Goal: Share content: Share content

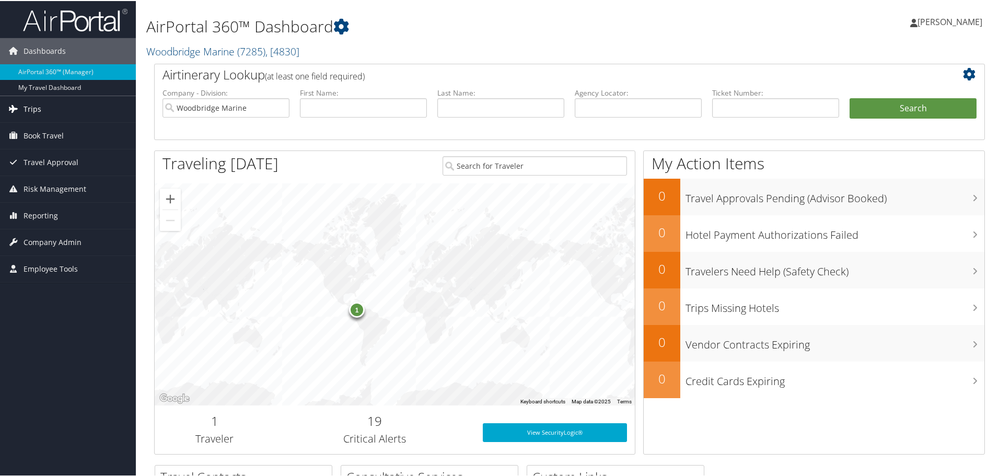
click at [33, 107] on span "Trips" at bounding box center [33, 108] width 18 height 26
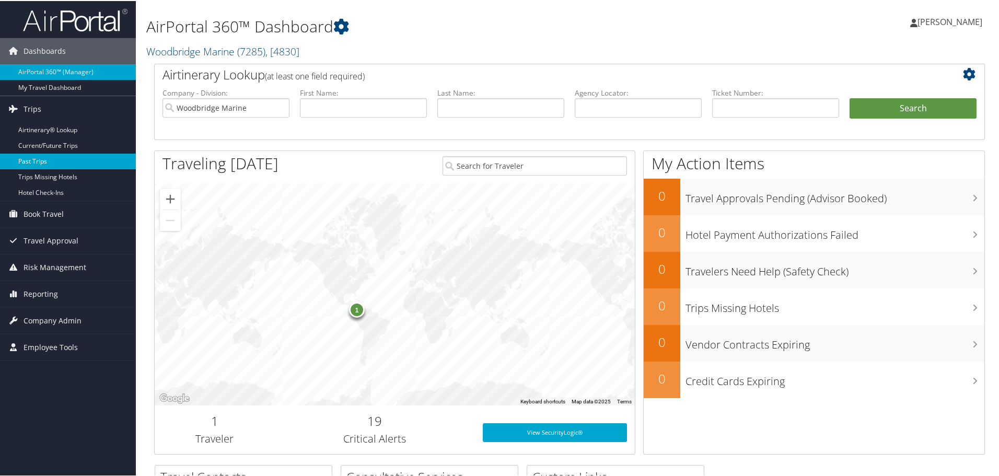
click at [41, 159] on link "Past Trips" at bounding box center [68, 161] width 136 height 16
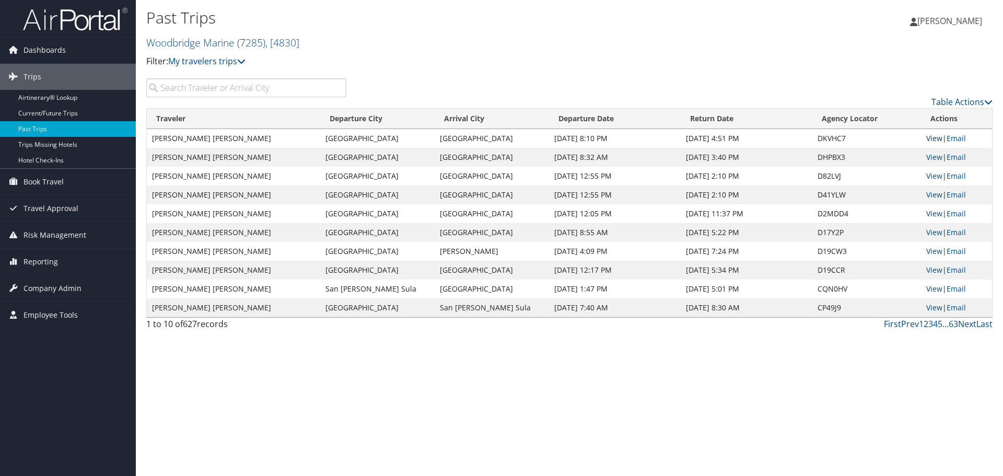
click at [929, 137] on link "View" at bounding box center [934, 138] width 16 height 10
click at [931, 153] on link "View" at bounding box center [934, 157] width 16 height 10
click at [56, 117] on link "Current/Future Trips" at bounding box center [68, 114] width 136 height 16
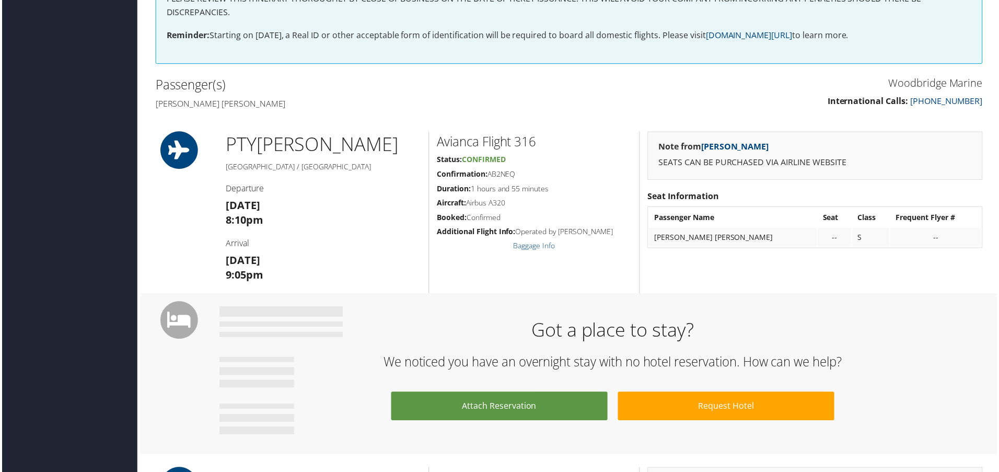
scroll to position [261, 0]
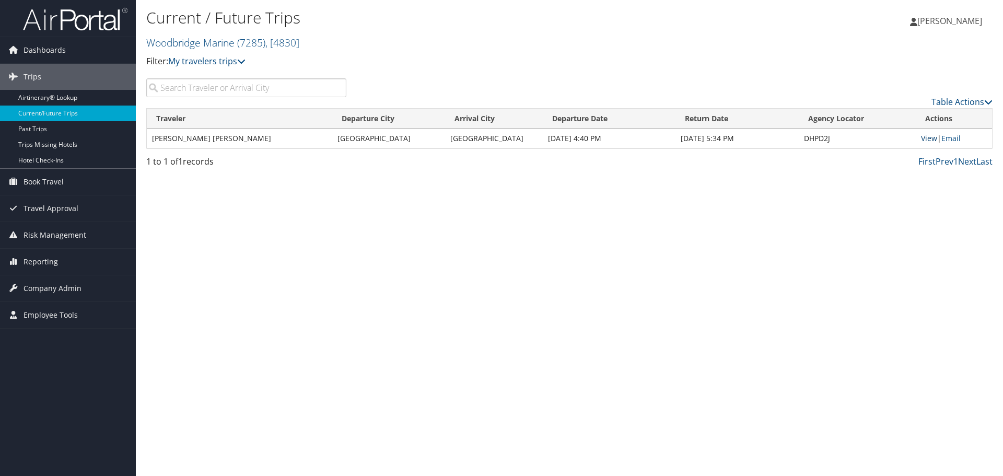
click at [933, 139] on link "View" at bounding box center [929, 138] width 16 height 10
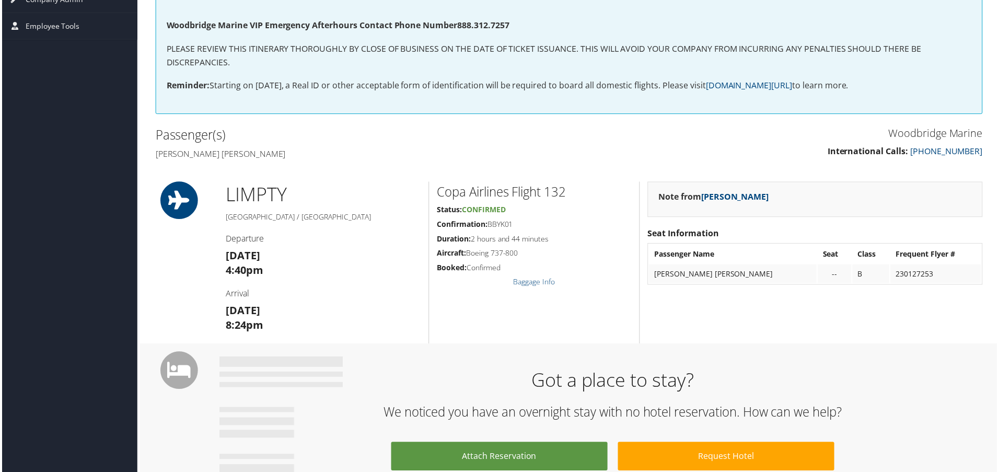
scroll to position [30, 0]
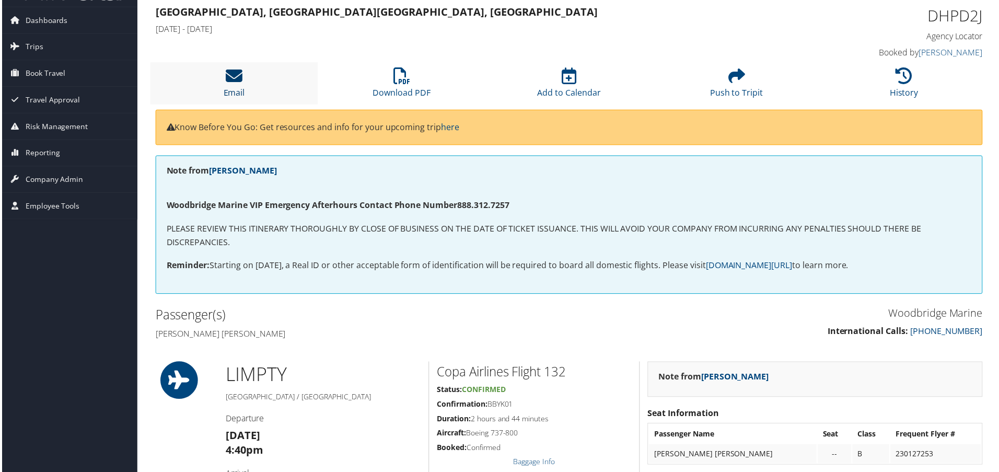
click at [238, 81] on icon at bounding box center [233, 76] width 17 height 17
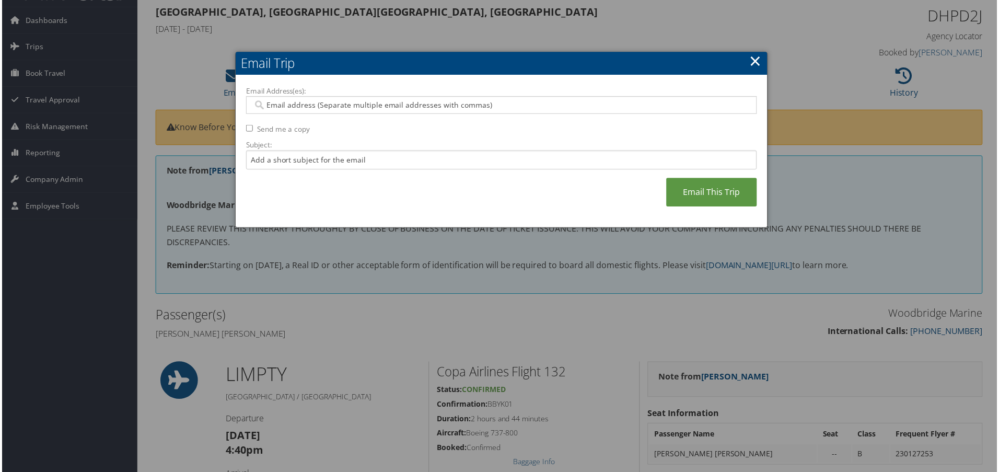
click at [321, 106] on input "Email Address(es):" at bounding box center [501, 105] width 499 height 10
type input "[PERSON_NAME][EMAIL_ADDRESS][DOMAIN_NAME]"
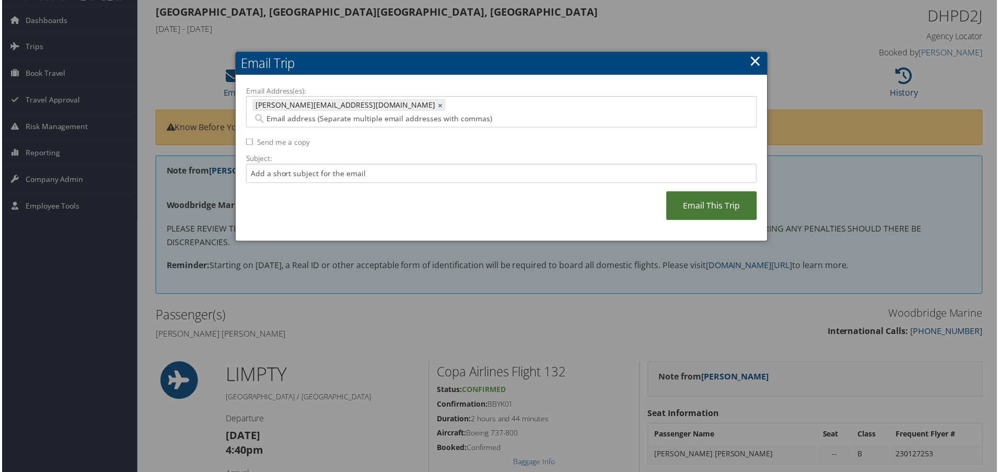
click at [721, 192] on link "Email This Trip" at bounding box center [712, 206] width 91 height 29
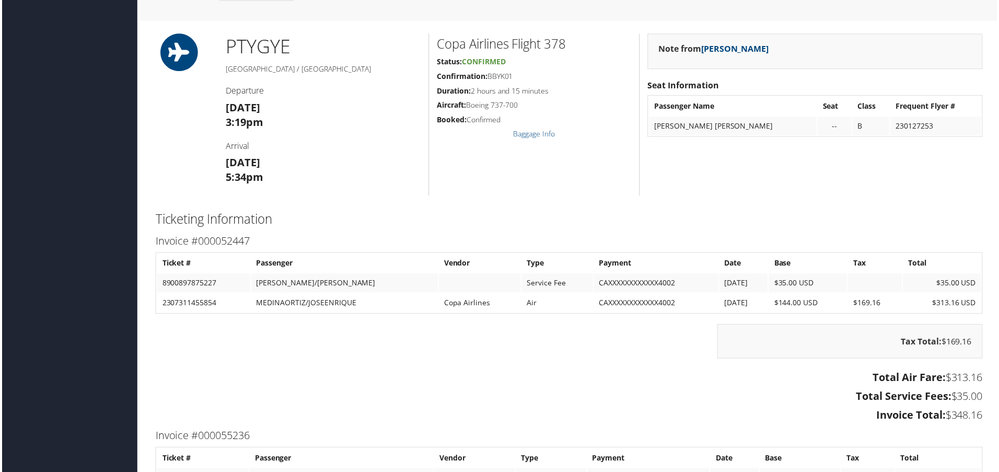
scroll to position [667, 0]
